Goal: Transaction & Acquisition: Obtain resource

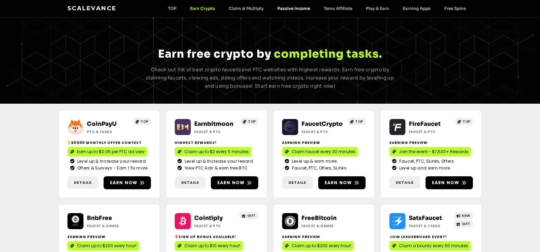
click at [292, 9] on link "Passive Income" at bounding box center [294, 8] width 46 height 5
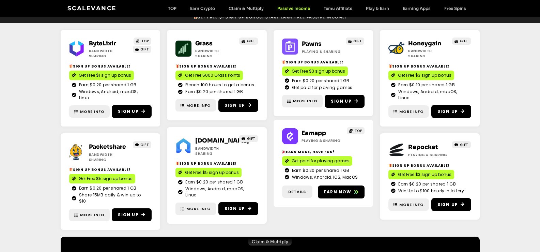
scroll to position [17, 0]
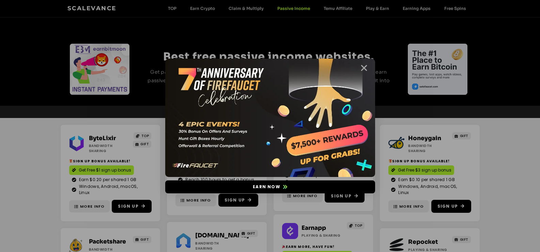
click at [363, 68] on icon "Close" at bounding box center [364, 68] width 9 height 9
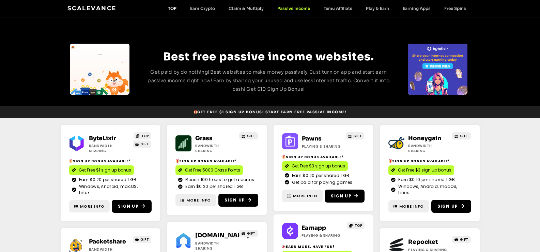
click at [176, 10] on link "TOP" at bounding box center [172, 8] width 22 height 5
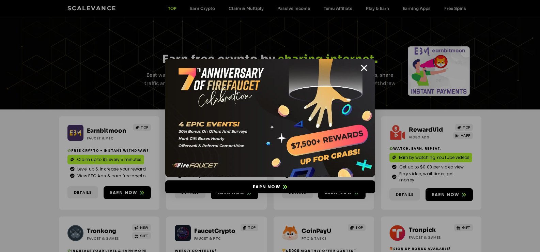
click at [359, 67] on img at bounding box center [270, 118] width 210 height 118
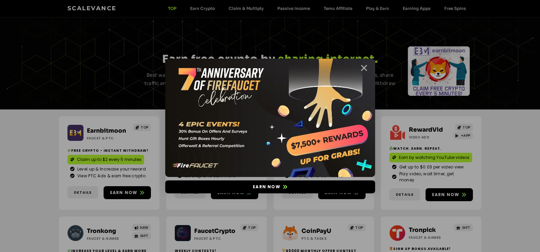
click at [363, 68] on icon "Close" at bounding box center [364, 68] width 9 height 9
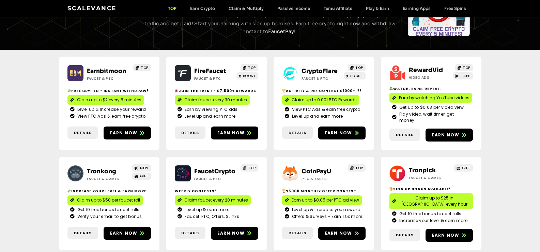
scroll to position [68, 0]
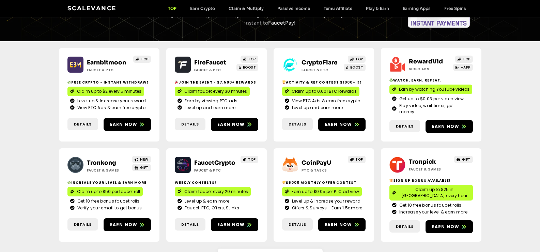
click at [242, 127] on div "FireFaucet Faucet & PTC TOP BOOST Join the event - $7,500+ Rewards Claim faucet…" at bounding box center [216, 94] width 101 height 93
click at [244, 121] on span "Earn now" at bounding box center [234, 124] width 47 height 6
